Goal: Task Accomplishment & Management: Manage account settings

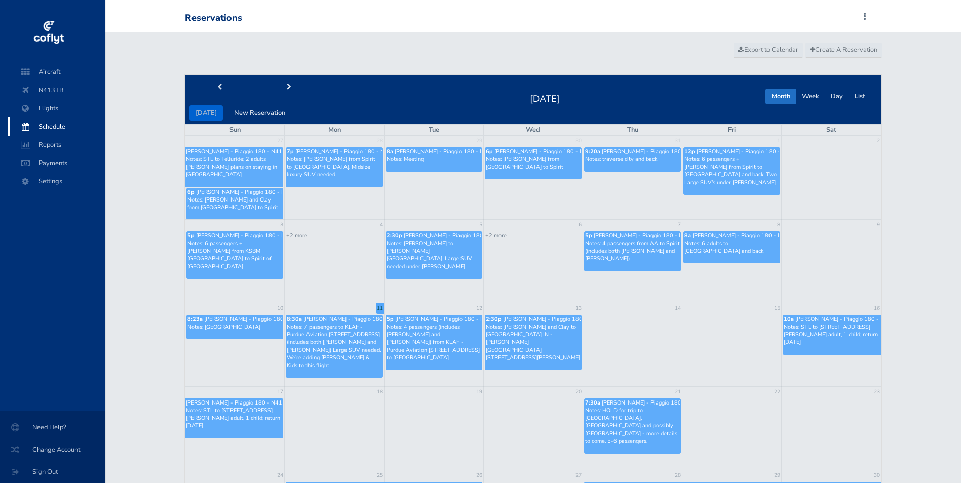
click at [539, 346] on p "Notes: Brandt and Clay to New Castle IN - Andersen Regional Airport 282 Airport…" at bounding box center [533, 342] width 95 height 39
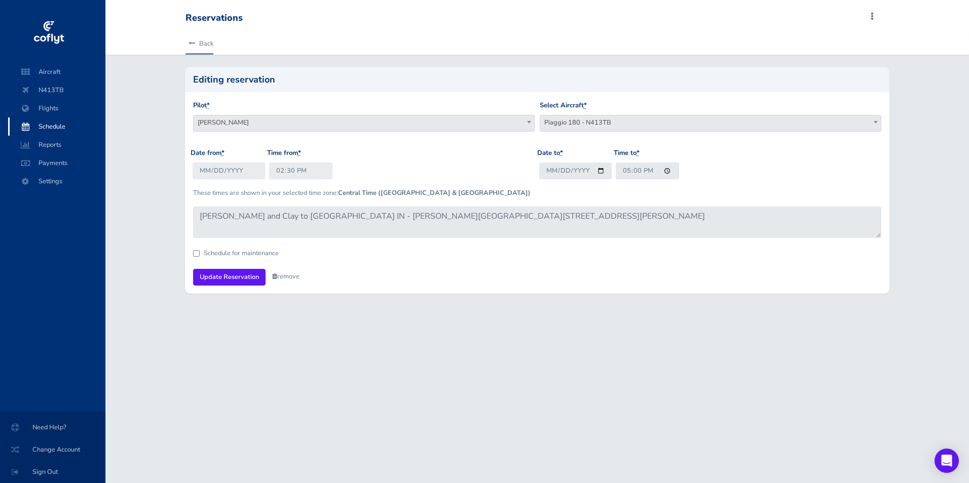
click at [190, 45] on icon at bounding box center [191, 44] width 7 height 7
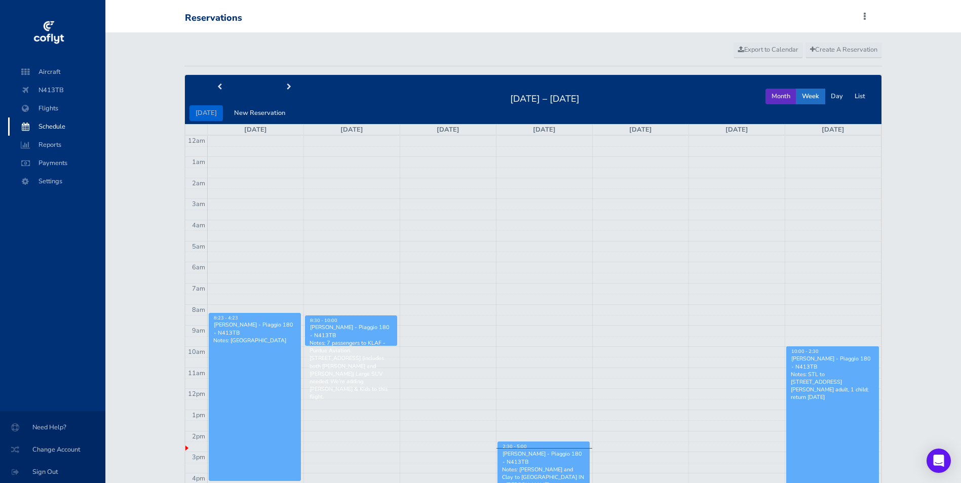
click at [774, 99] on button "Month" at bounding box center [780, 97] width 31 height 16
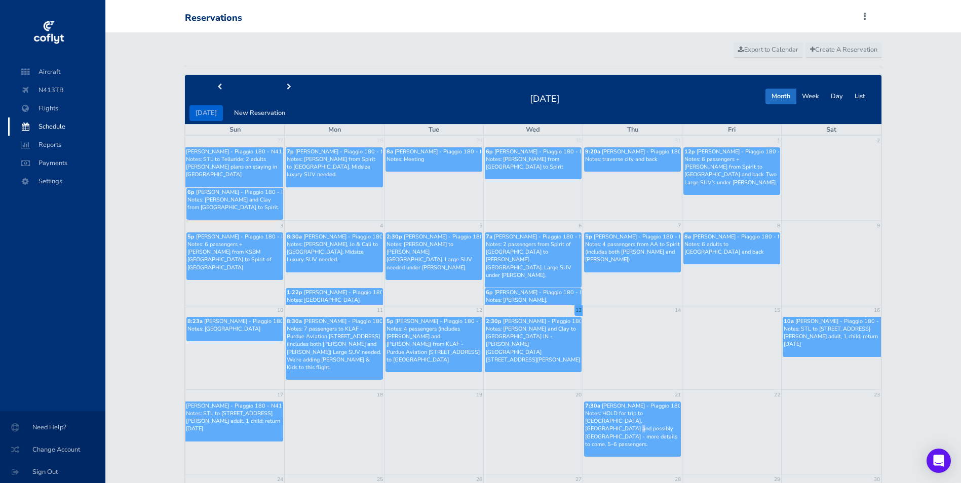
click at [646, 421] on p "Notes: HOLD for trip to Columbia, SC and possibly Charlottesville - more detail…" at bounding box center [632, 429] width 95 height 39
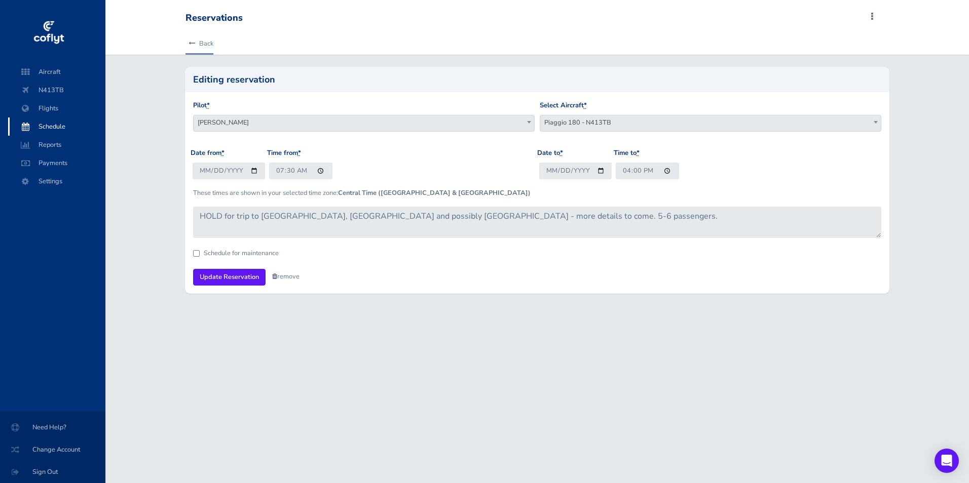
click at [205, 49] on link "Back" at bounding box center [199, 43] width 28 height 22
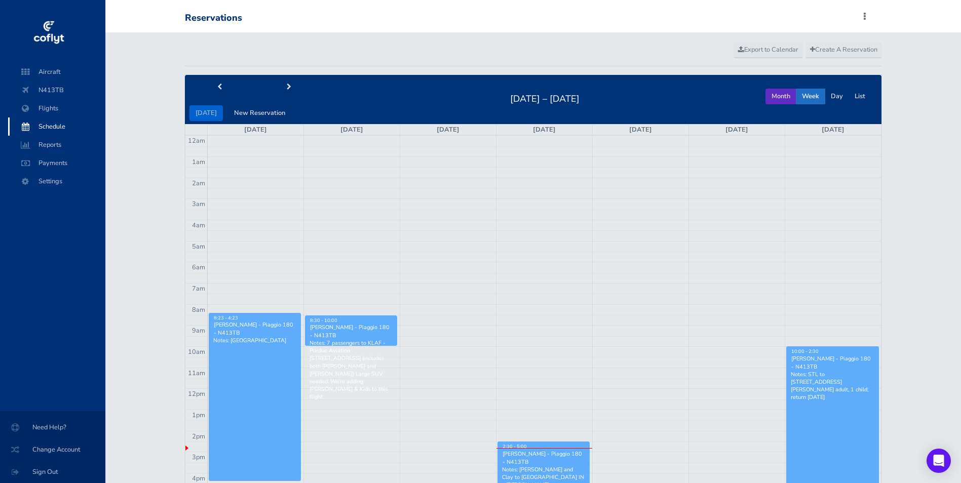
click at [786, 101] on button "Month" at bounding box center [780, 97] width 31 height 16
